Goal: Task Accomplishment & Management: Use online tool/utility

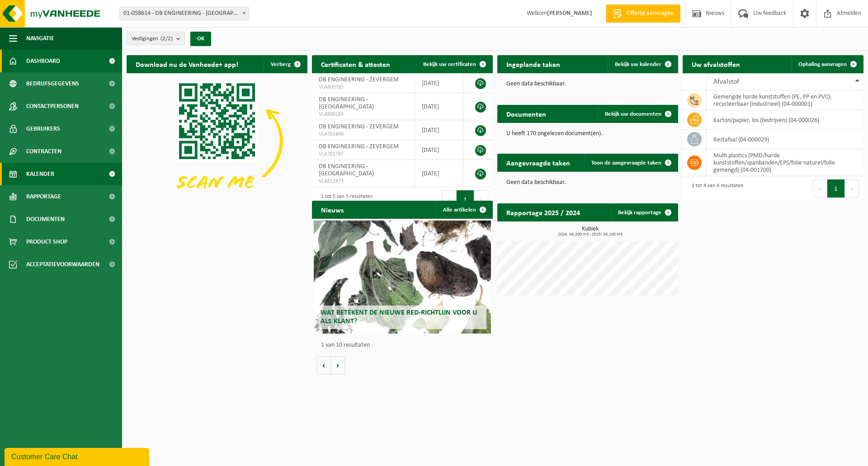
click at [60, 177] on link "Kalender" at bounding box center [61, 174] width 122 height 23
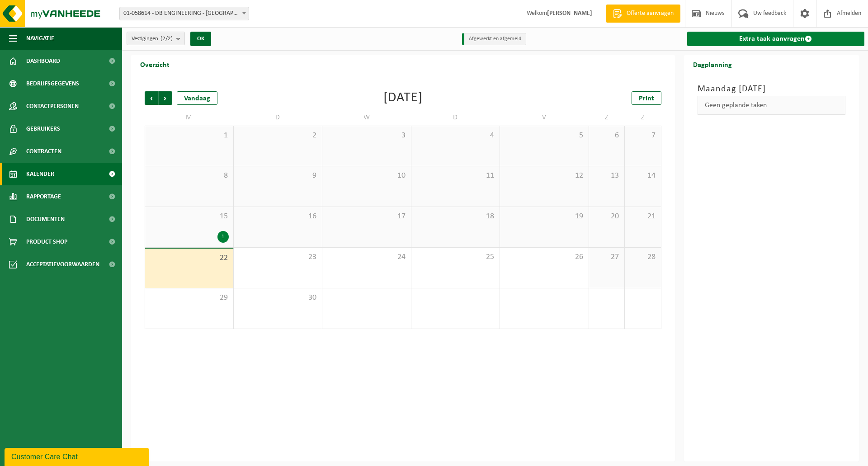
click at [792, 38] on link "Extra taak aanvragen" at bounding box center [777, 39] width 178 height 14
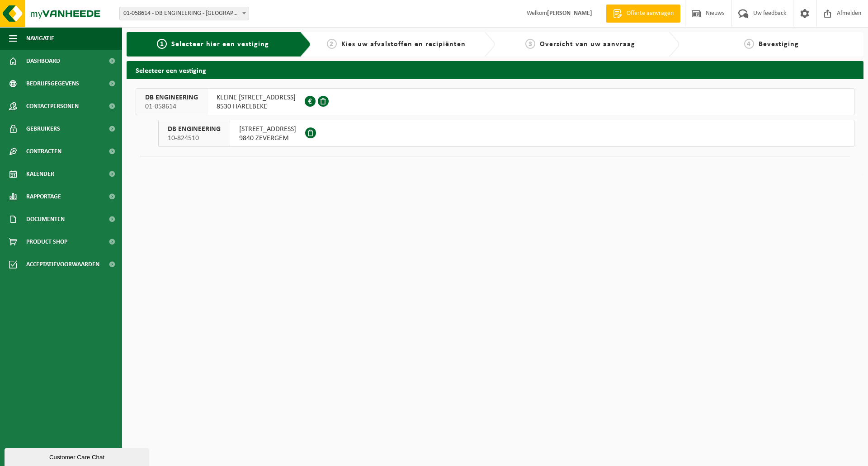
click at [258, 107] on span "8530 HARELBEKE" at bounding box center [256, 106] width 79 height 9
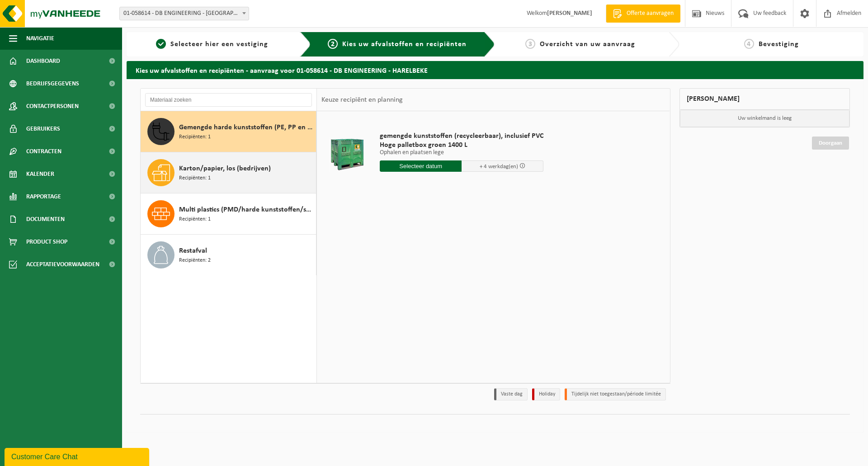
click at [237, 183] on div "Karton/papier, los (bedrijven) Recipiënten: 1" at bounding box center [246, 172] width 135 height 27
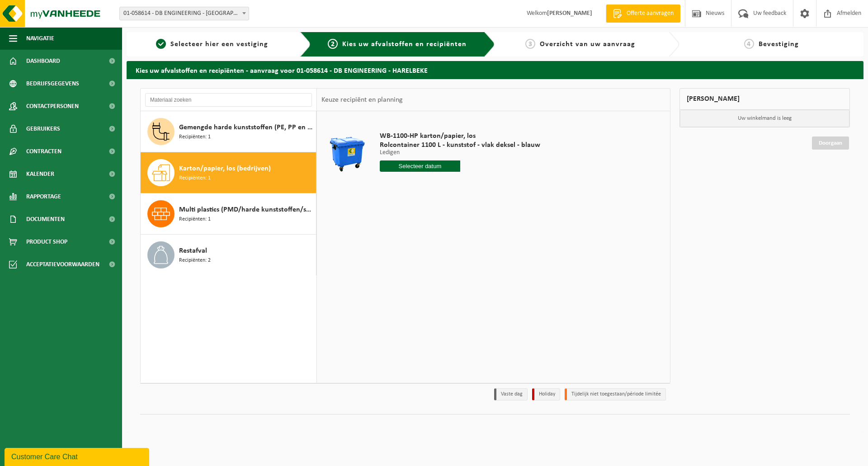
click at [445, 160] on div "WB-1100-HP karton/papier, los Rolcontainer 1100 L - kunststof - vlak deksel - b…" at bounding box center [460, 154] width 170 height 63
click at [444, 163] on input "text" at bounding box center [420, 166] width 81 height 11
click at [456, 258] on div "26" at bounding box center [452, 261] width 16 height 14
type input "Van [DATE]"
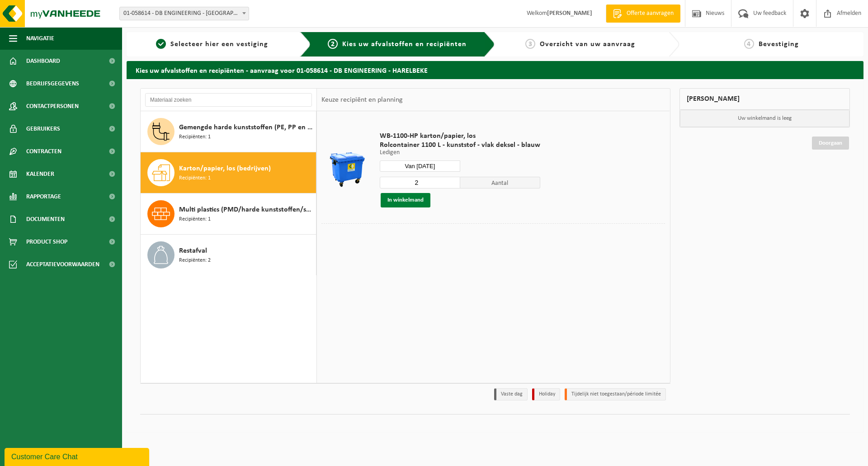
click at [404, 201] on button "In winkelmand" at bounding box center [406, 200] width 50 height 14
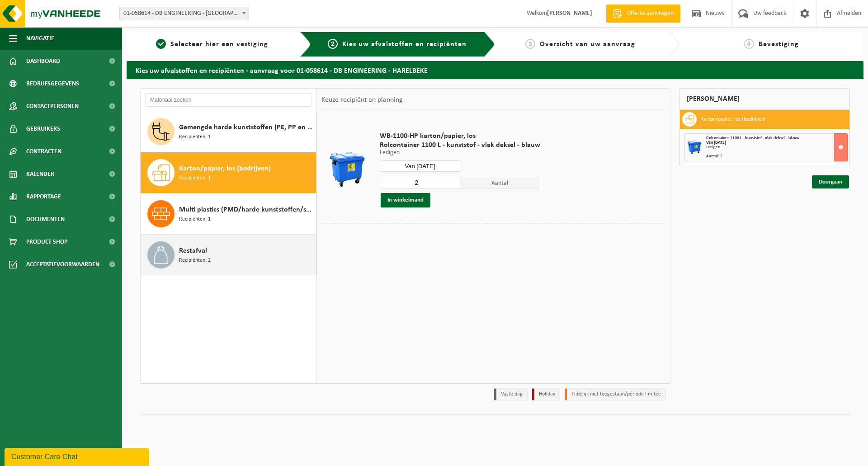
click at [231, 249] on div "Restafval Recipiënten: 2" at bounding box center [246, 255] width 135 height 27
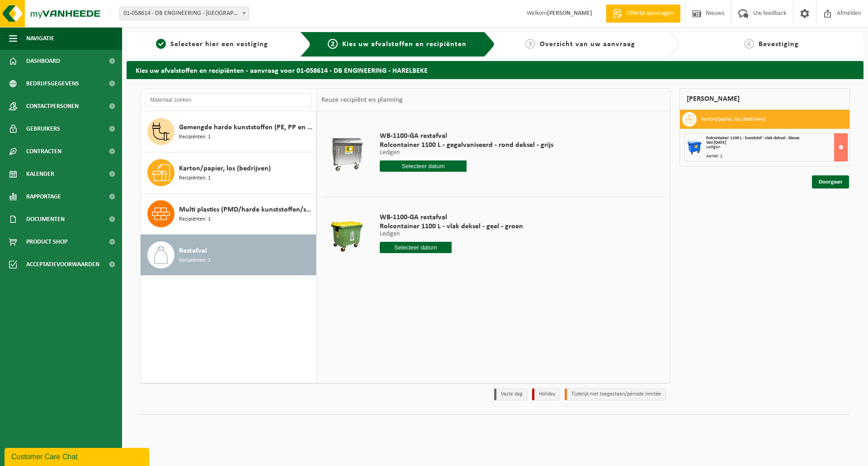
click at [435, 163] on input "text" at bounding box center [423, 166] width 87 height 11
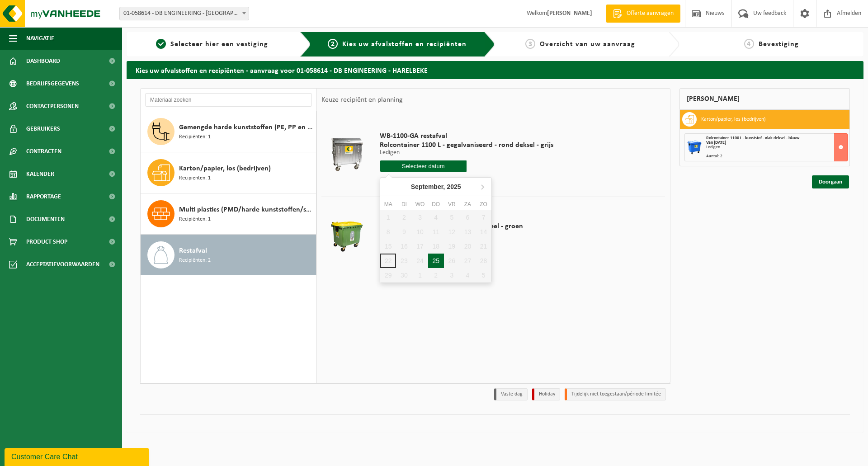
click at [440, 261] on div "25" at bounding box center [436, 261] width 16 height 14
type input "Van [DATE]"
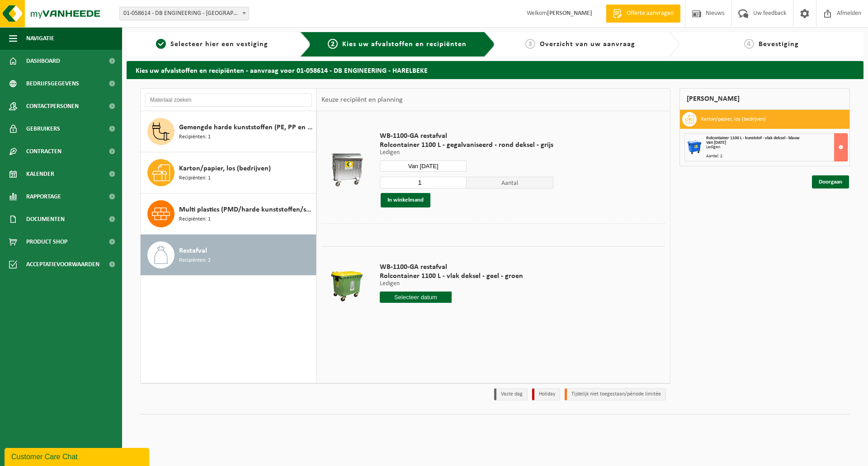
click at [453, 183] on input "1" at bounding box center [423, 183] width 87 height 12
type input "2"
click at [456, 181] on input "2" at bounding box center [423, 183] width 87 height 12
click at [400, 199] on button "In winkelmand" at bounding box center [406, 200] width 50 height 14
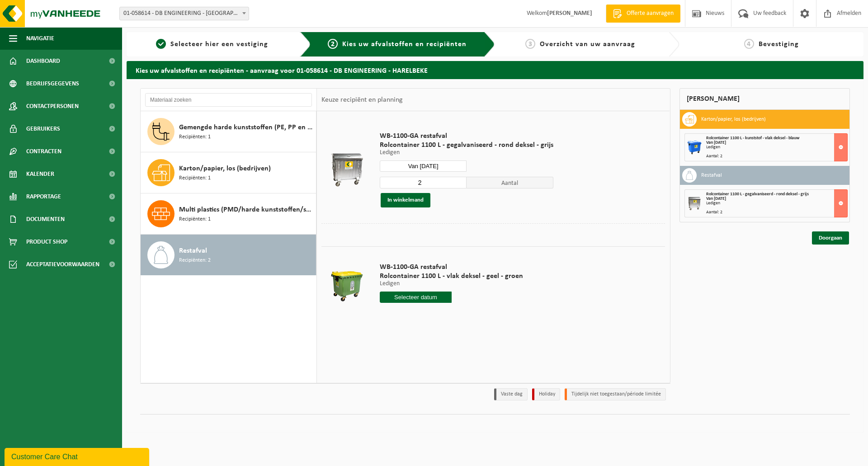
click at [833, 248] on div "Mijn winkelmand Karton/papier, los (bedrijven) Rolcontainer 1100 L - kunststof …" at bounding box center [765, 246] width 180 height 317
click at [828, 239] on link "Doorgaan" at bounding box center [830, 238] width 37 height 13
